Goal: Information Seeking & Learning: Learn about a topic

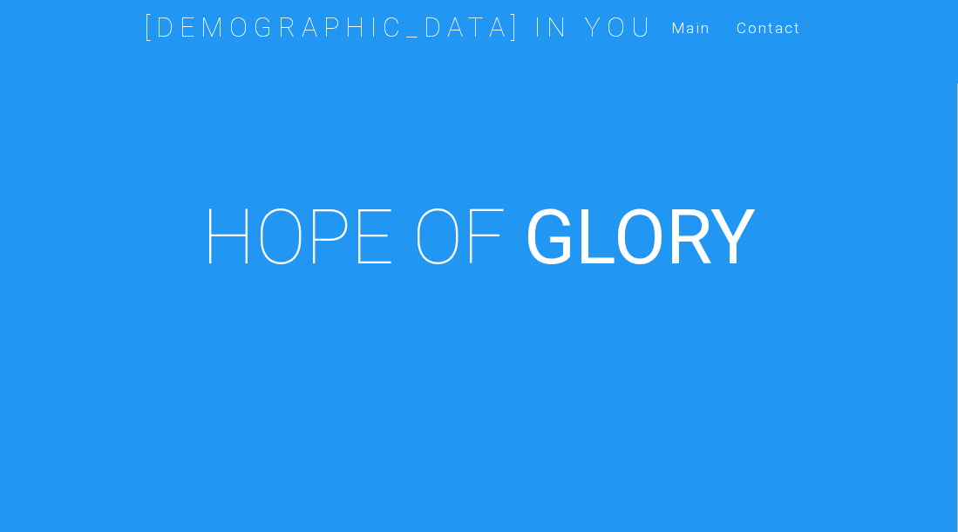
scroll to position [607, 0]
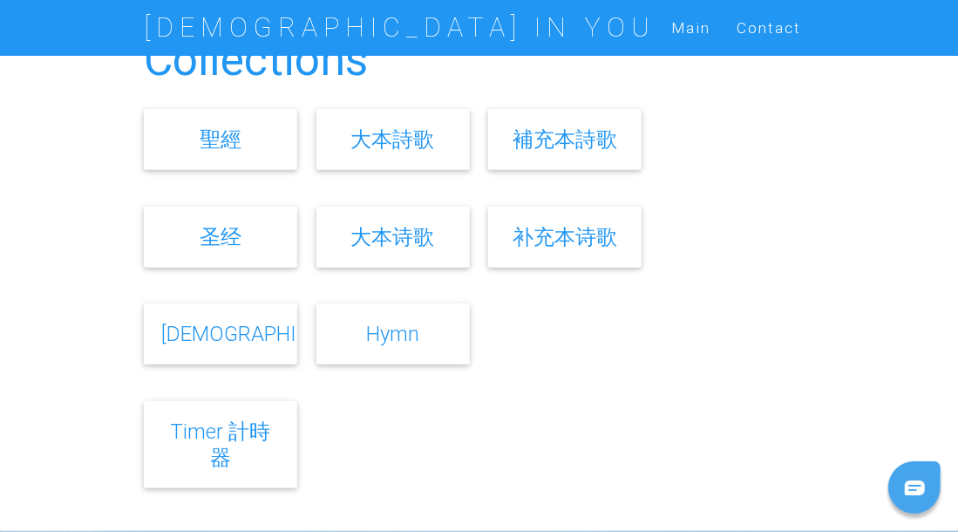
click at [199, 331] on link "Bible" at bounding box center [268, 333] width 215 height 25
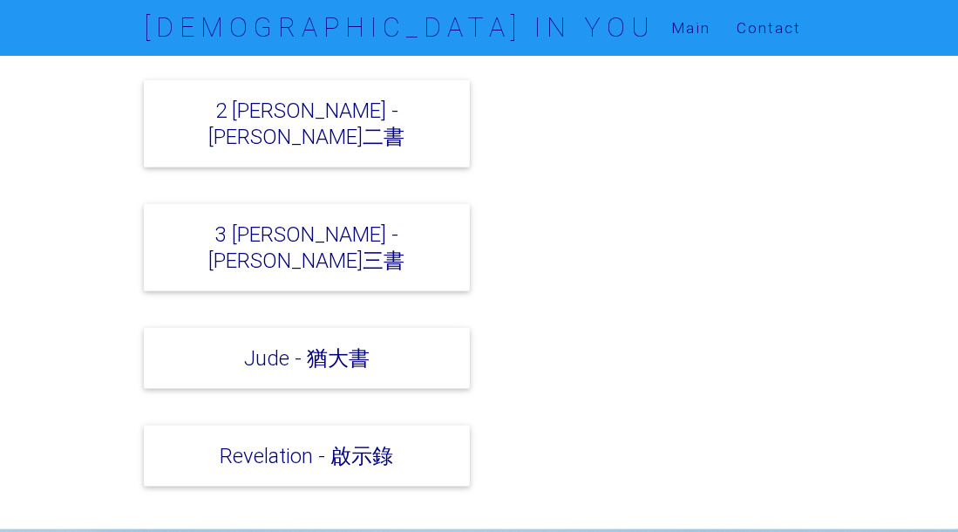
scroll to position [6152, 0]
